Goal: Information Seeking & Learning: Understand process/instructions

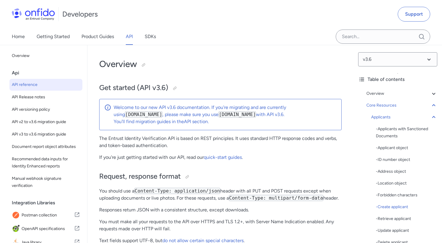
select select "bash"
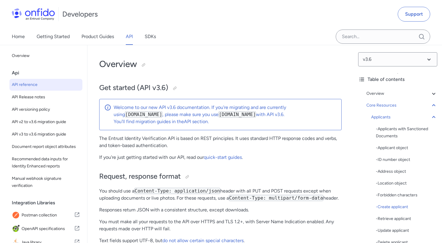
select select "bash"
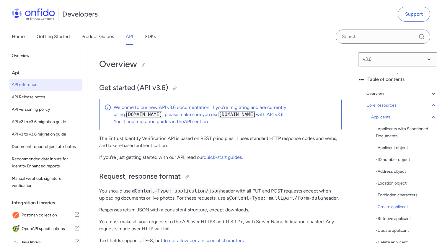
select select "bash"
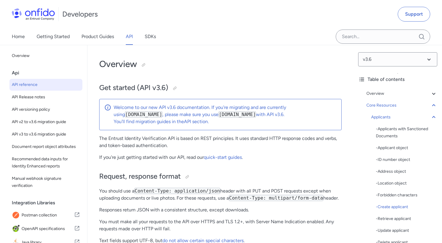
select select "bash"
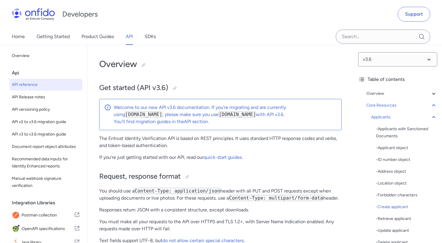
select select "bash"
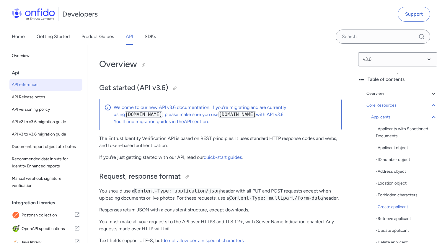
select select "bash"
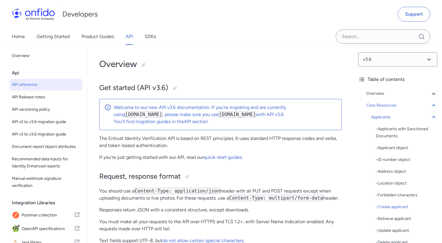
select select "bash"
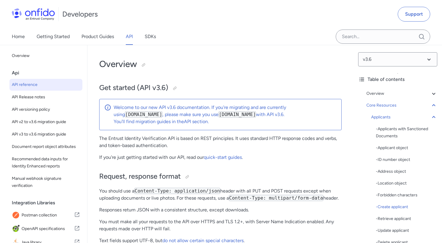
select select "bash"
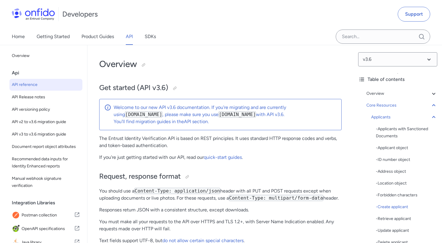
select select "bash"
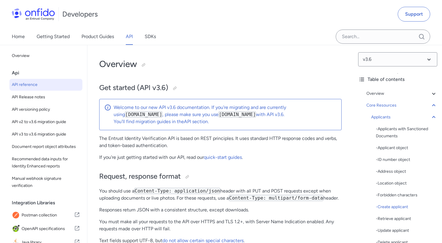
select select "bash"
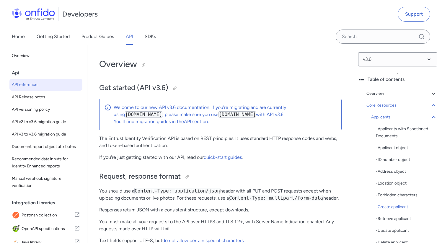
select select "bash"
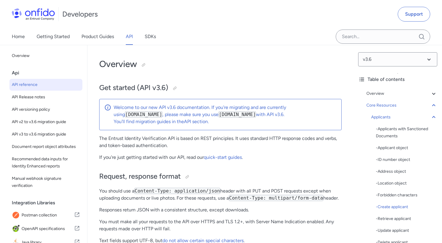
select select "bash"
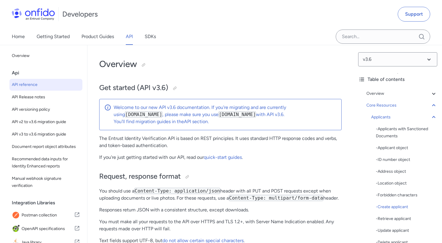
select select "bash"
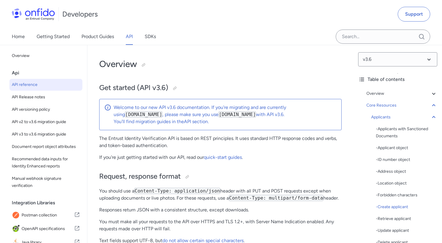
select select "bash"
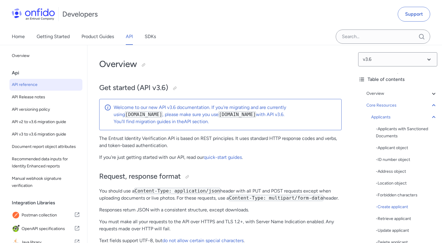
select select "bash"
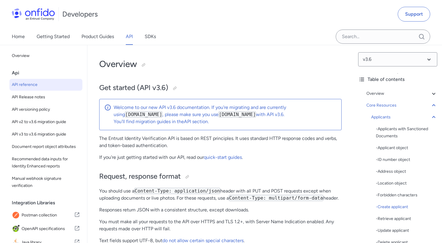
select select "bash"
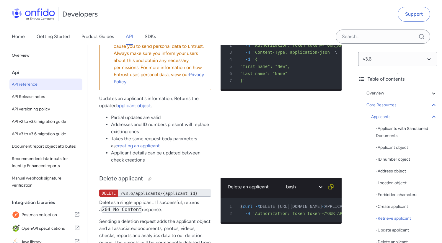
scroll to position [9306, 0]
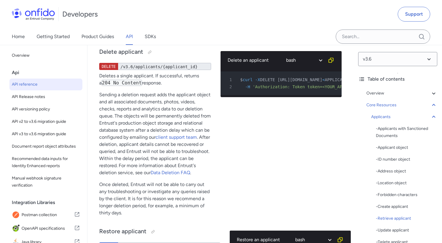
drag, startPoint x: 247, startPoint y: 176, endPoint x: 296, endPoint y: 176, distance: 48.7
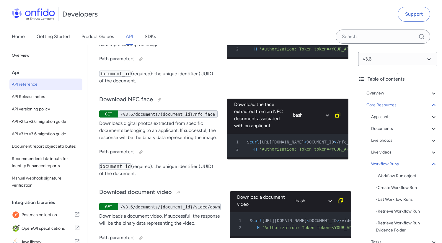
scroll to position [14466, 0]
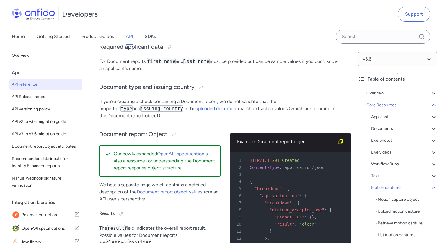
scroll to position [9266, 0]
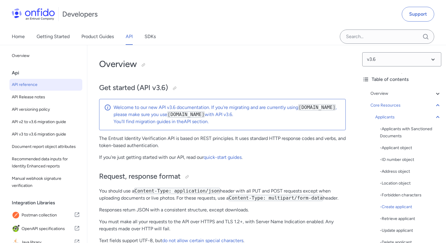
select select "bash"
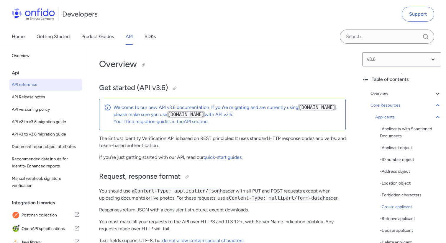
select select "bash"
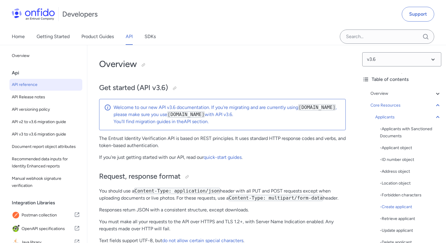
select select "bash"
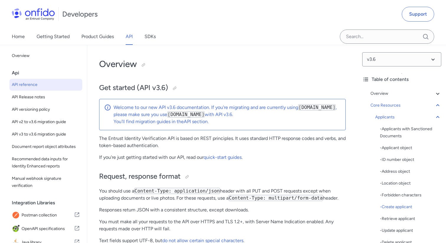
select select "bash"
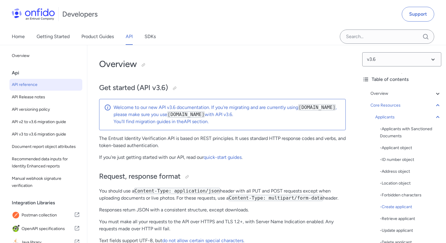
select select "bash"
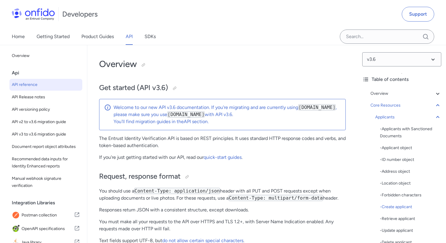
select select "bash"
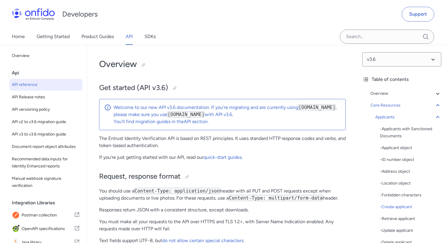
select select "bash"
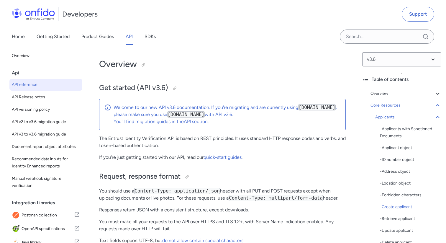
select select "bash"
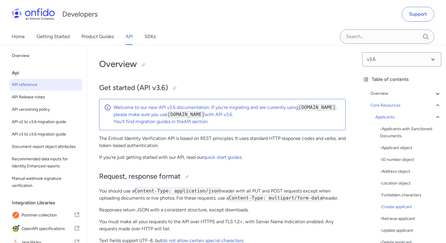
select select "bash"
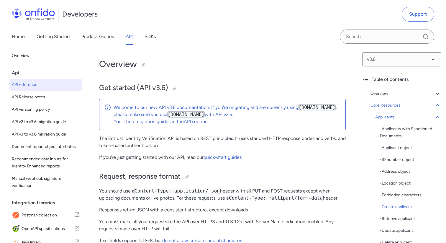
select select "bash"
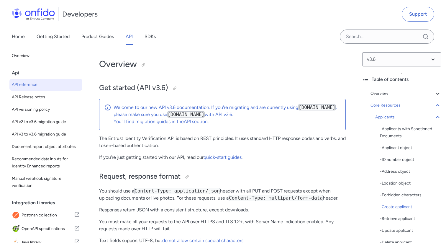
select select "bash"
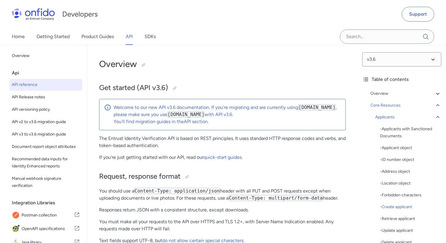
select select "bash"
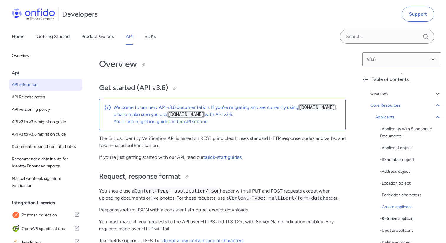
select select "bash"
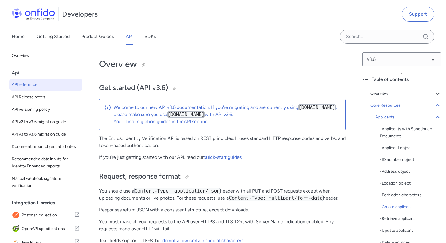
select select "bash"
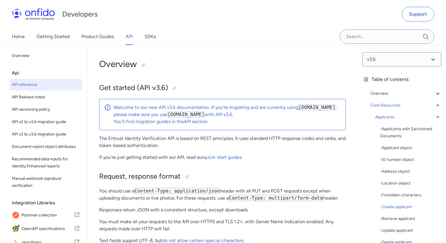
select select "bash"
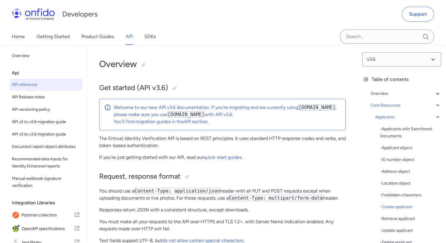
select select "bash"
